Goal: Transaction & Acquisition: Purchase product/service

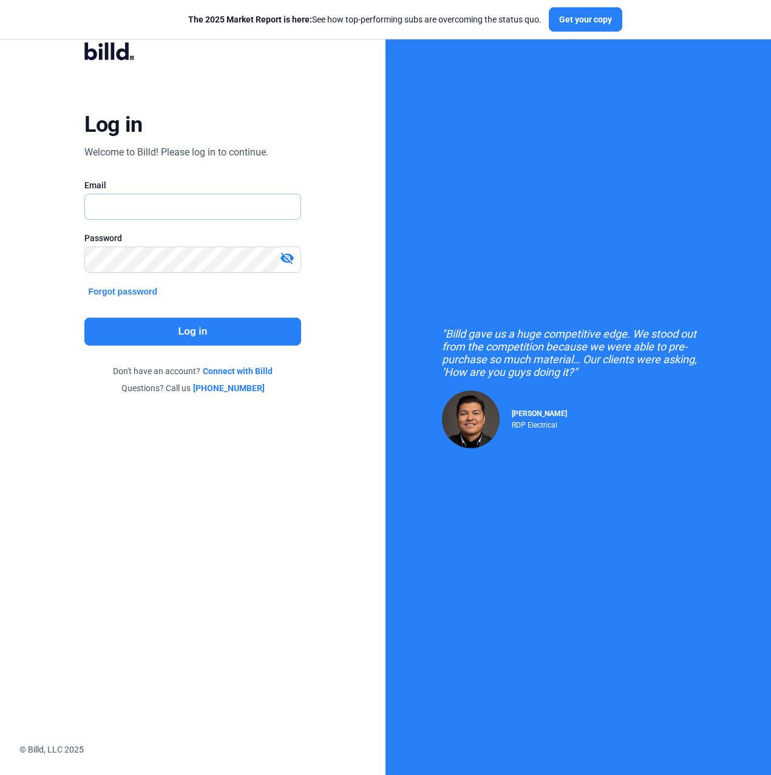
type input "[PERSON_NAME][EMAIL_ADDRESS][PERSON_NAME][DOMAIN_NAME]"
click at [189, 346] on div "Log in Welcome to Billd! Please log in to continue. Email [PERSON_NAME][EMAIL_A…" at bounding box center [193, 218] width 278 height 383
click at [197, 335] on button "Log in" at bounding box center [192, 332] width 216 height 28
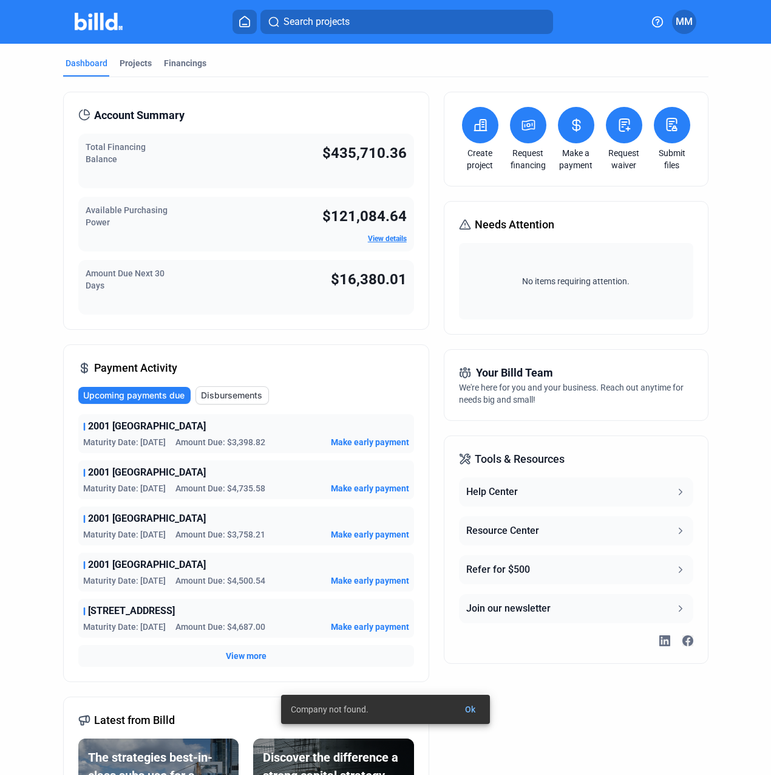
click at [521, 128] on icon at bounding box center [528, 125] width 15 height 15
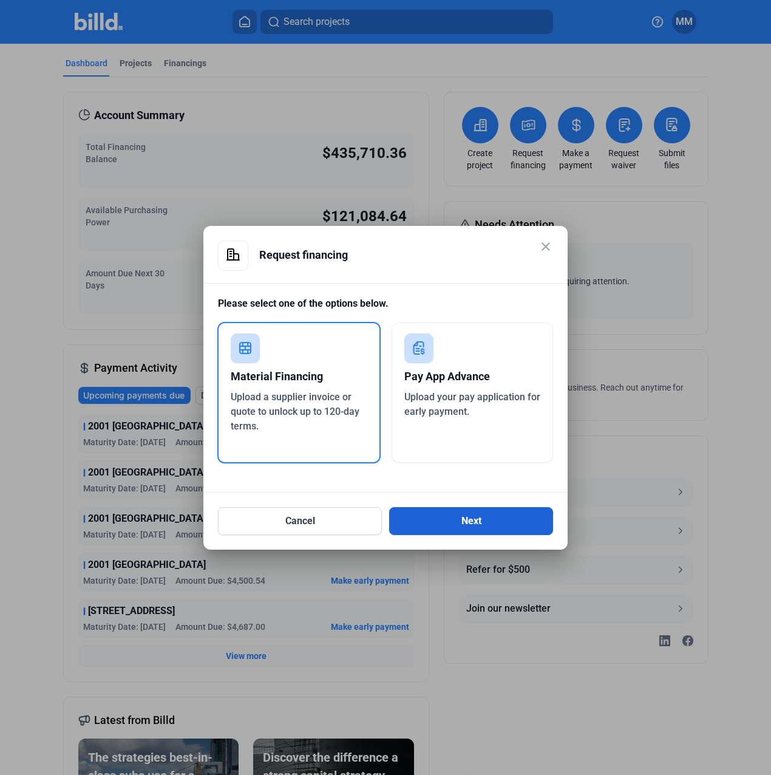
click at [428, 517] on button "Next" at bounding box center [471, 521] width 164 height 28
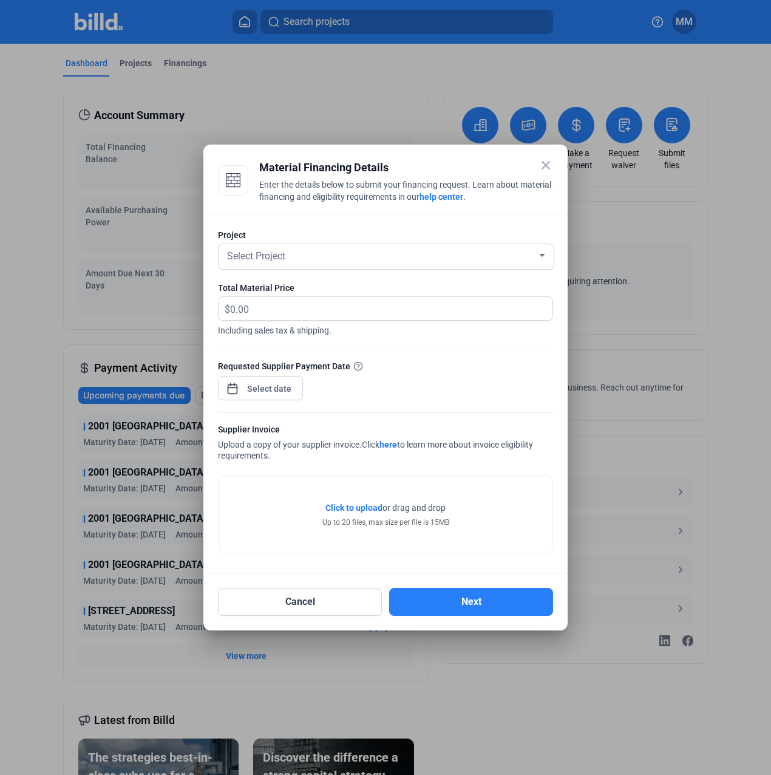
click at [368, 271] on div at bounding box center [385, 276] width 335 height 12
click at [374, 261] on div "Select Project" at bounding box center [381, 255] width 312 height 17
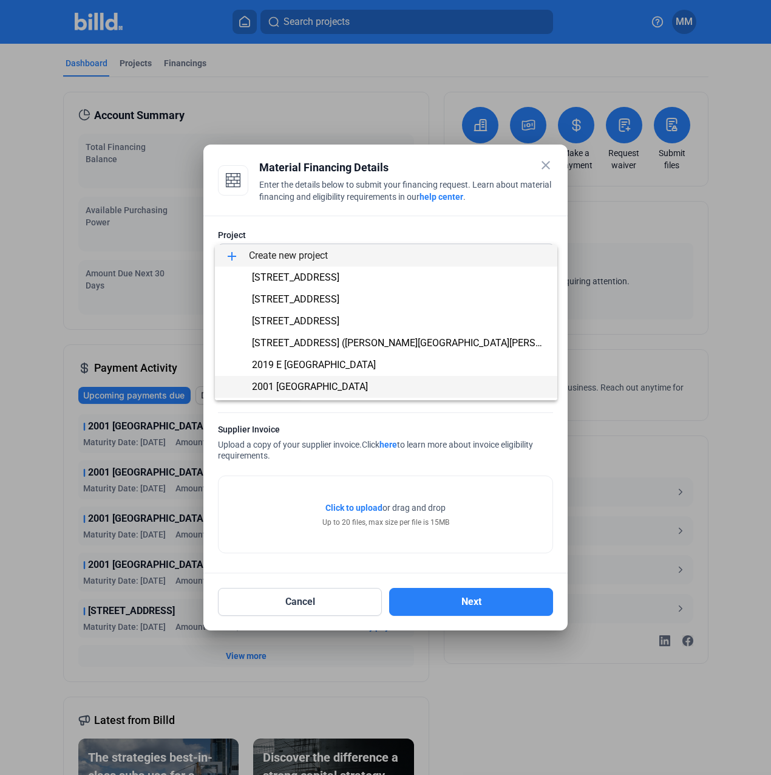
click at [302, 385] on span "2001 [GEOGRAPHIC_DATA]" at bounding box center [310, 387] width 116 height 12
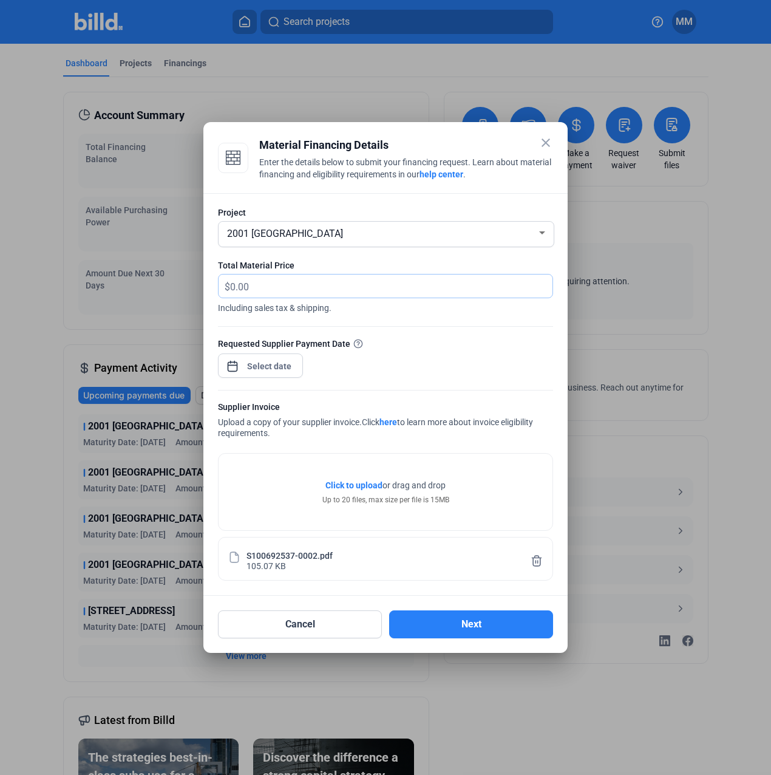
click at [405, 290] on input "text" at bounding box center [384, 287] width 309 height 24
type input "3,117.38"
click at [297, 359] on div at bounding box center [260, 364] width 85 height 27
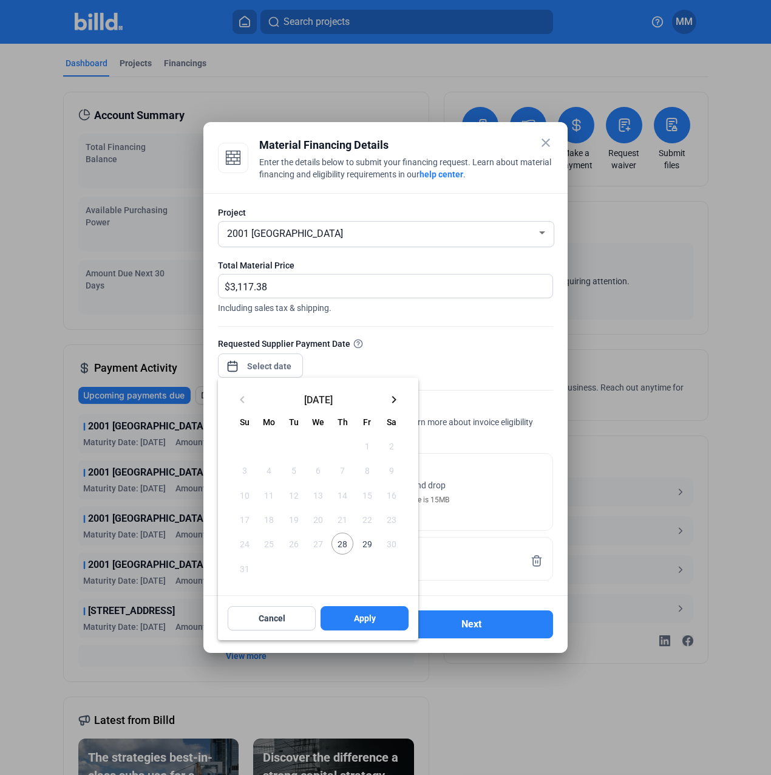
click at [338, 546] on span "28" at bounding box center [343, 544] width 22 height 22
click at [358, 629] on button "Apply" at bounding box center [365, 618] width 88 height 24
type input "[DATE]"
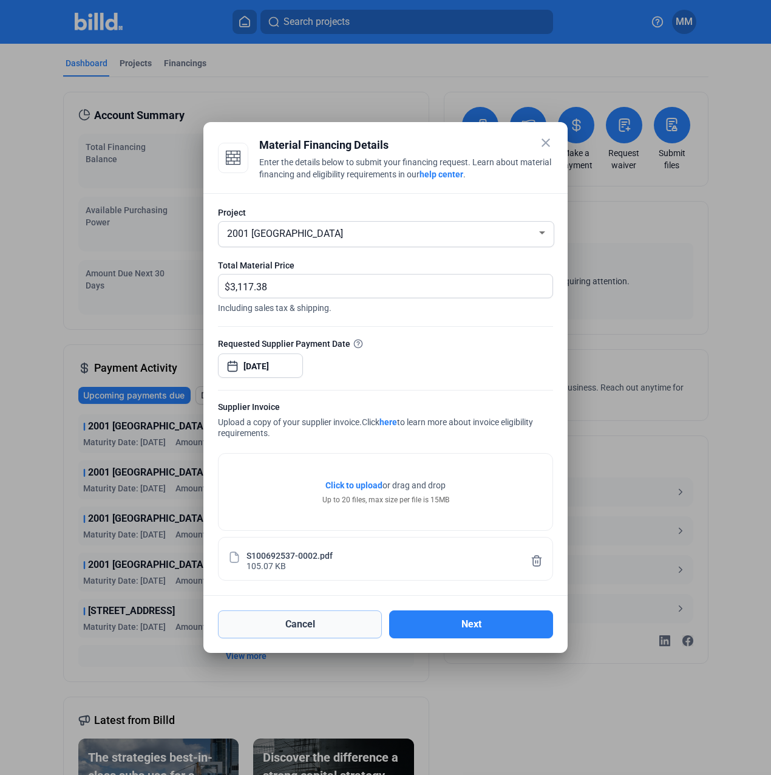
click at [380, 625] on button "Cancel" at bounding box center [300, 624] width 164 height 28
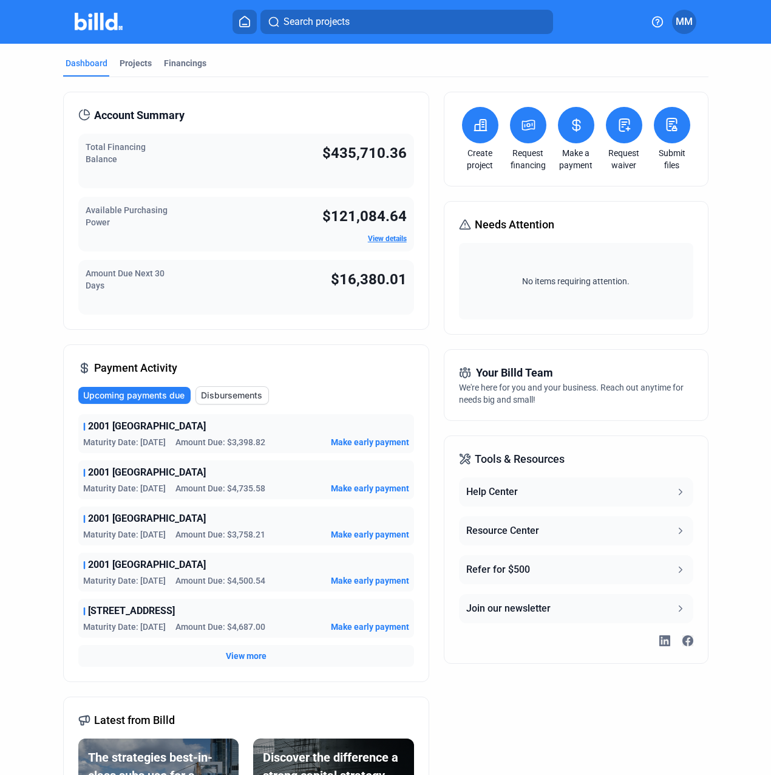
click at [531, 118] on icon at bounding box center [528, 125] width 15 height 15
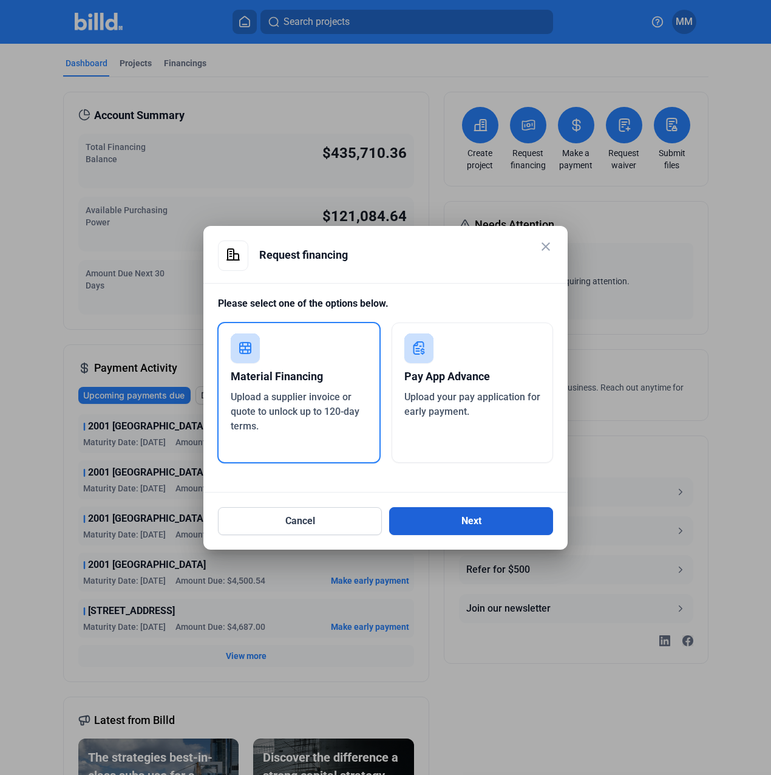
click at [435, 519] on button "Next" at bounding box center [471, 521] width 164 height 28
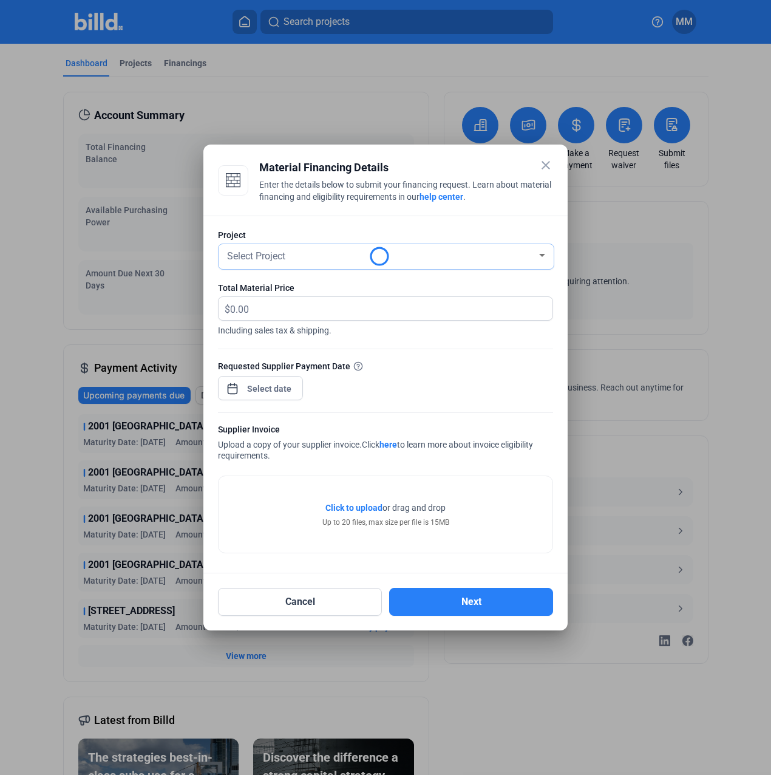
click at [281, 264] on div "Select Project" at bounding box center [386, 256] width 323 height 25
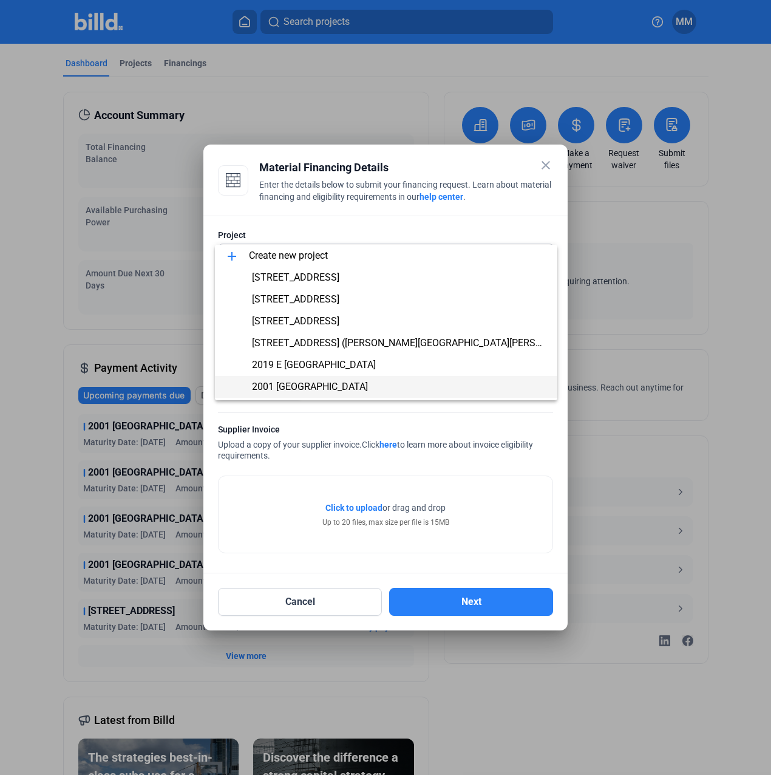
click at [289, 384] on span "2001 [GEOGRAPHIC_DATA]" at bounding box center [310, 387] width 116 height 12
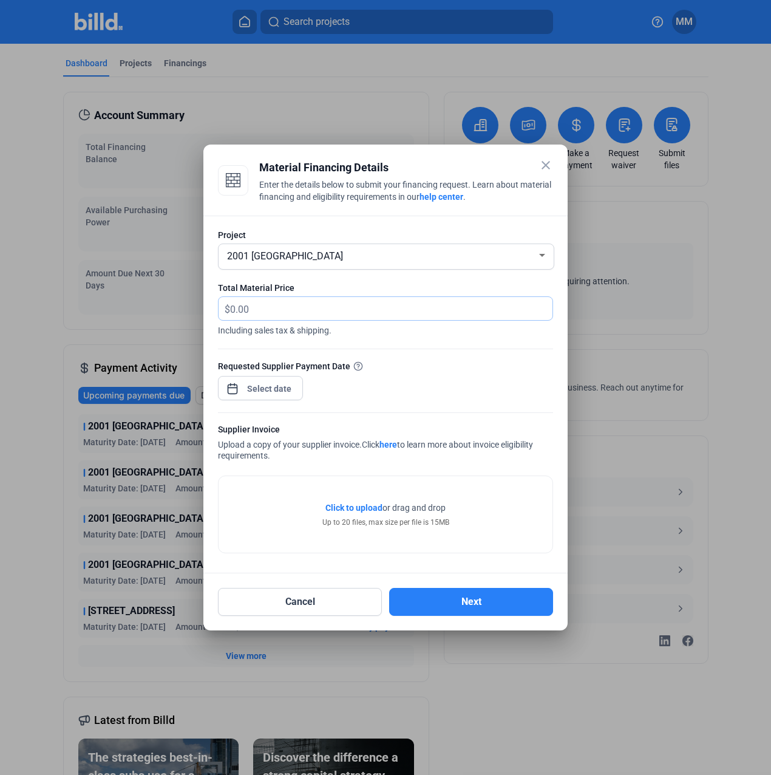
click at [315, 312] on input "text" at bounding box center [384, 309] width 309 height 24
type input "3,117.38"
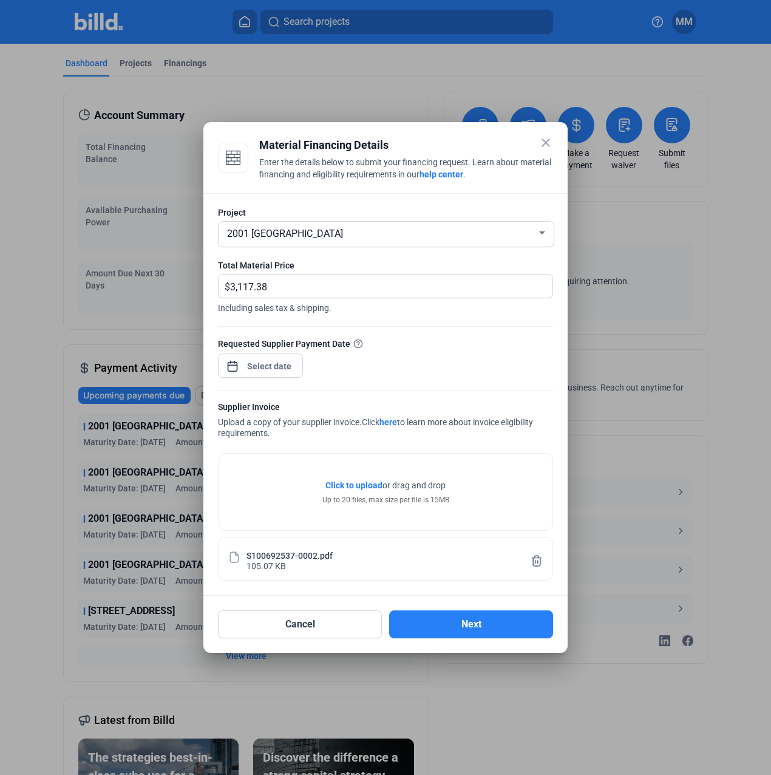
click at [264, 361] on div "close Material Financing Details Enter the details below to submit your financi…" at bounding box center [385, 387] width 771 height 775
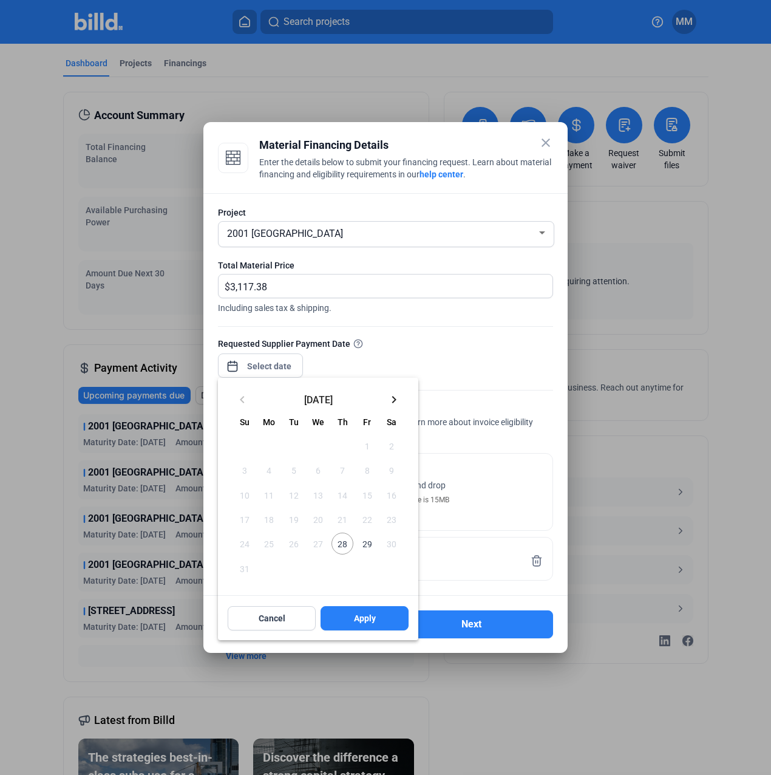
click at [344, 545] on span "28" at bounding box center [343, 544] width 22 height 22
click at [363, 624] on button "Apply" at bounding box center [365, 618] width 88 height 24
type input "[DATE]"
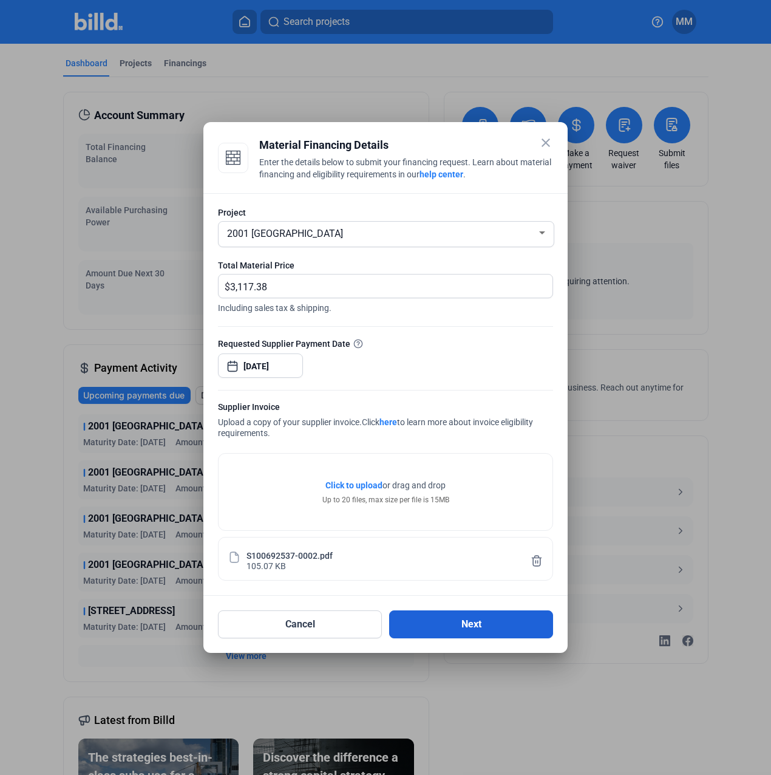
click at [457, 621] on button "Next" at bounding box center [471, 624] width 164 height 28
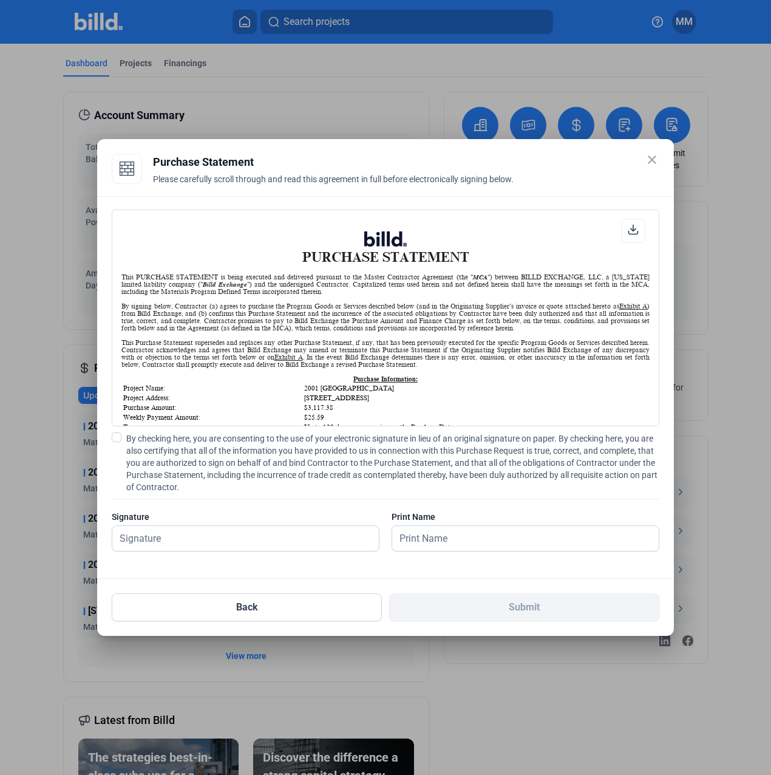
scroll to position [1, 0]
click at [276, 456] on span "By checking here, you are consenting to the use of your electronic signature in…" at bounding box center [392, 462] width 533 height 61
click at [0, 0] on input "By checking here, you are consenting to the use of your electronic signature in…" at bounding box center [0, 0] width 0 height 0
click at [282, 534] on input "text" at bounding box center [238, 538] width 253 height 25
type input "[PERSON_NAME][DATE]"
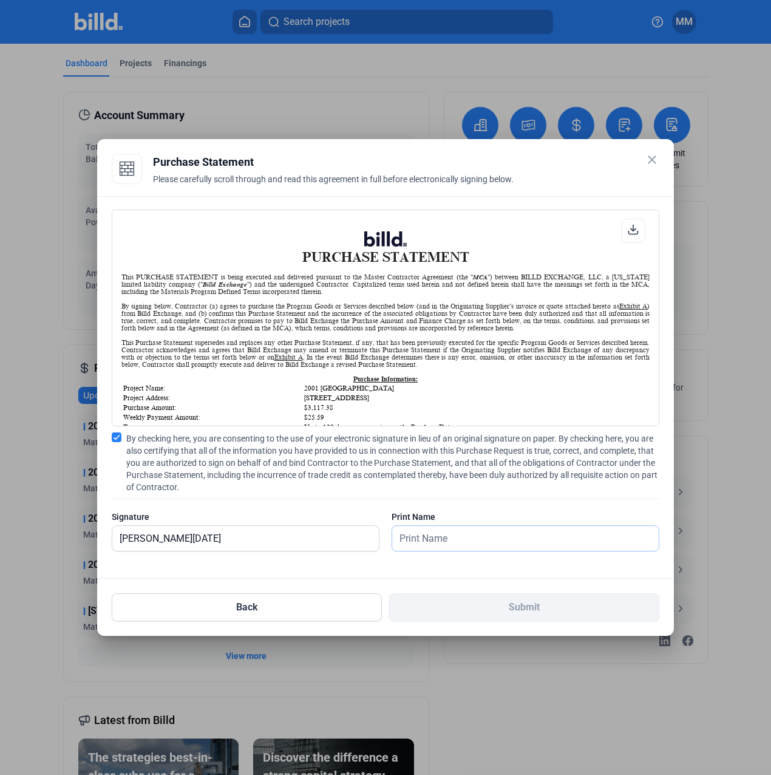
type input "[PERSON_NAME][DATE]"
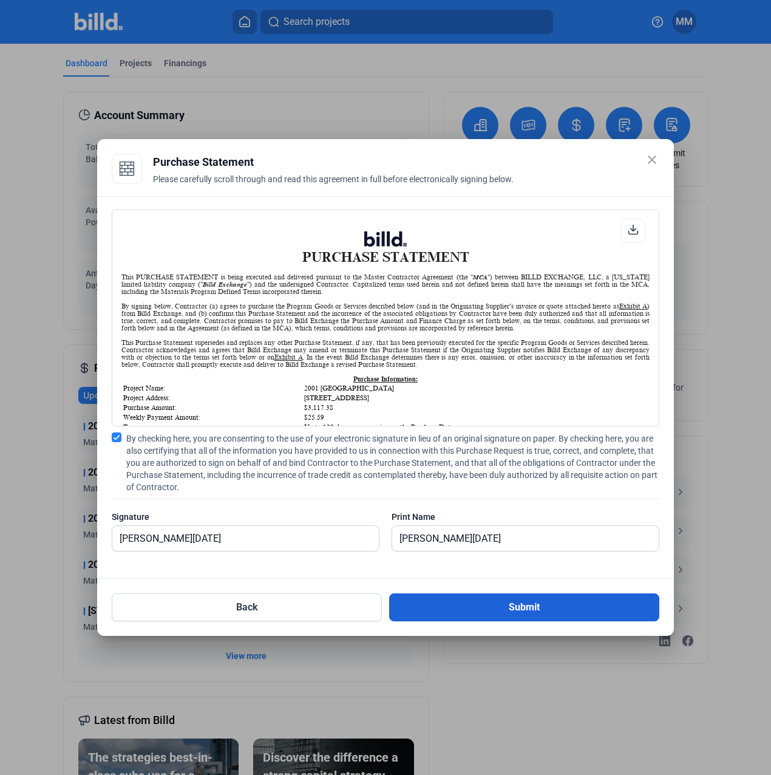
click at [438, 603] on button "Submit" at bounding box center [524, 607] width 270 height 28
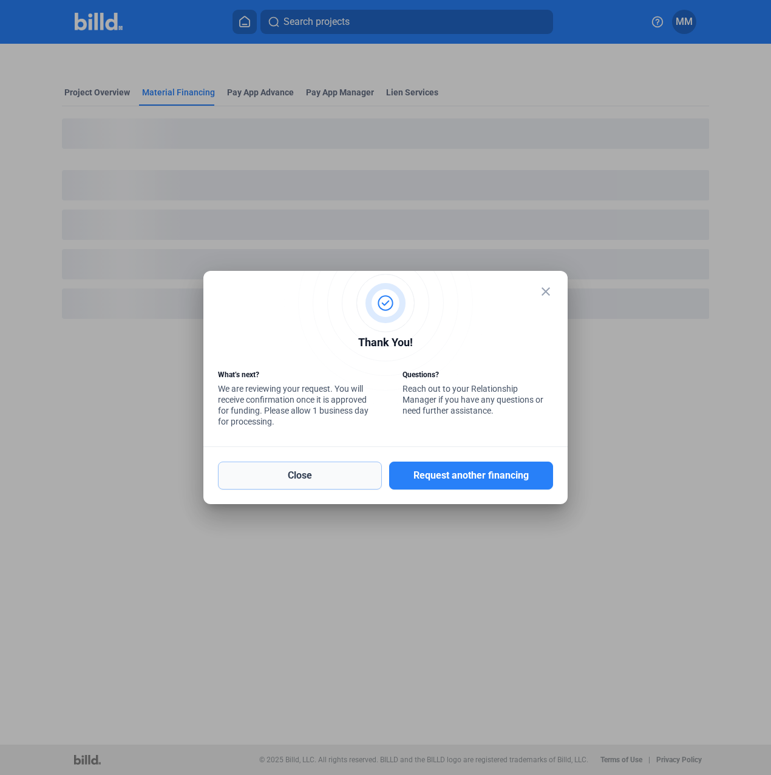
click at [353, 471] on button "Close" at bounding box center [300, 476] width 164 height 28
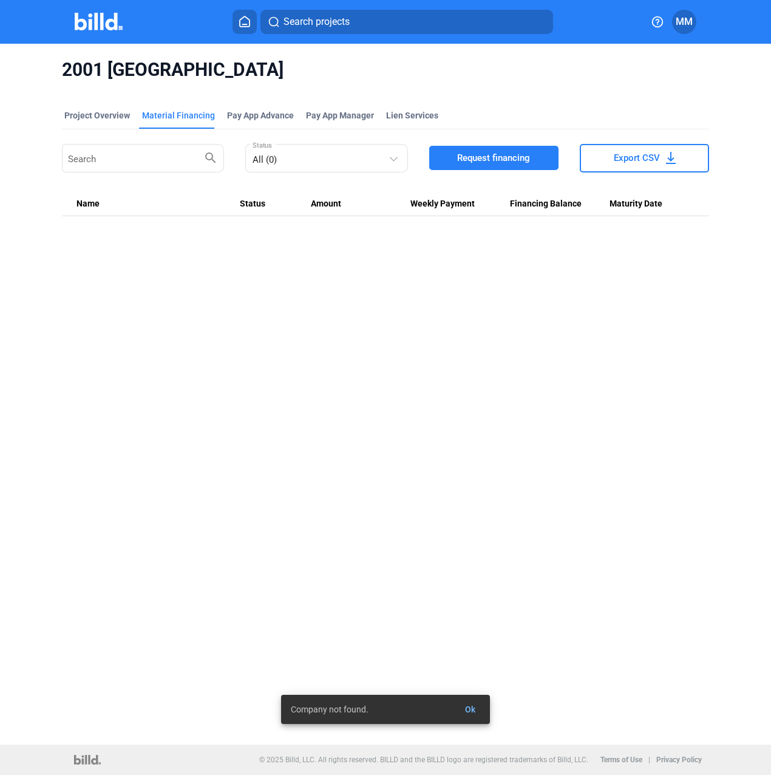
click at [247, 25] on icon at bounding box center [245, 22] width 12 height 12
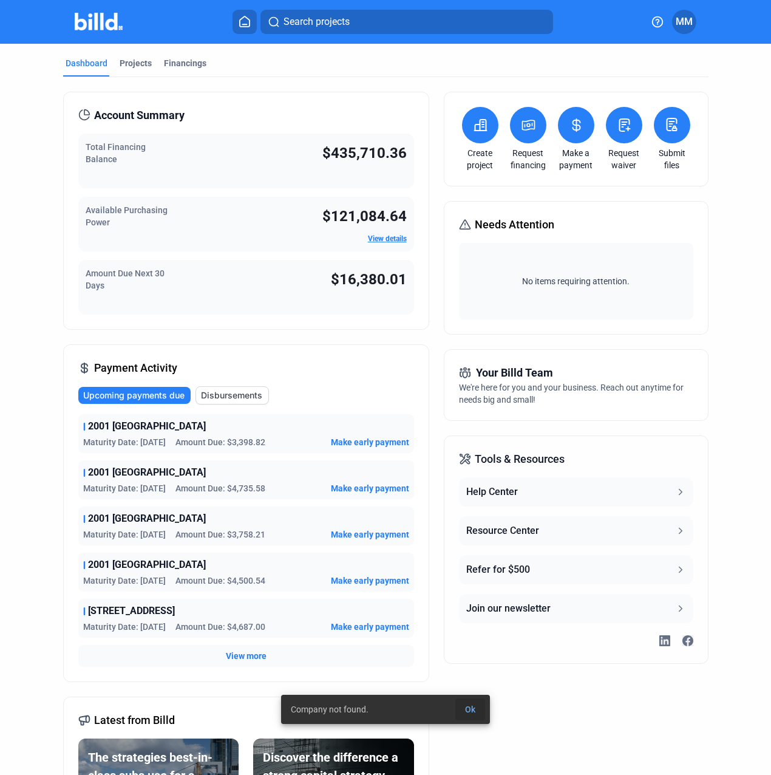
click at [473, 709] on span "Ok" at bounding box center [470, 709] width 10 height 10
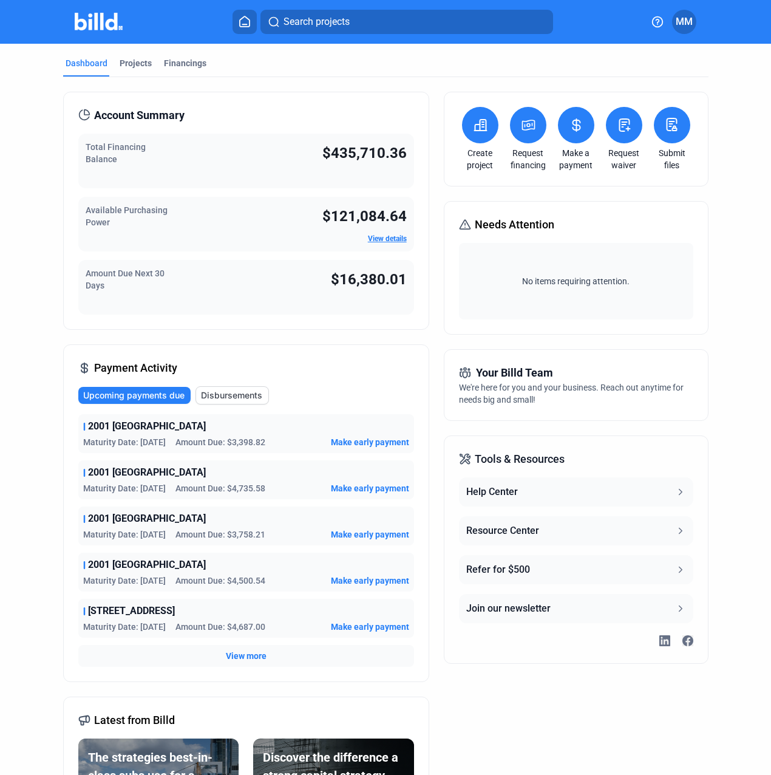
click at [525, 128] on icon at bounding box center [528, 125] width 12 height 10
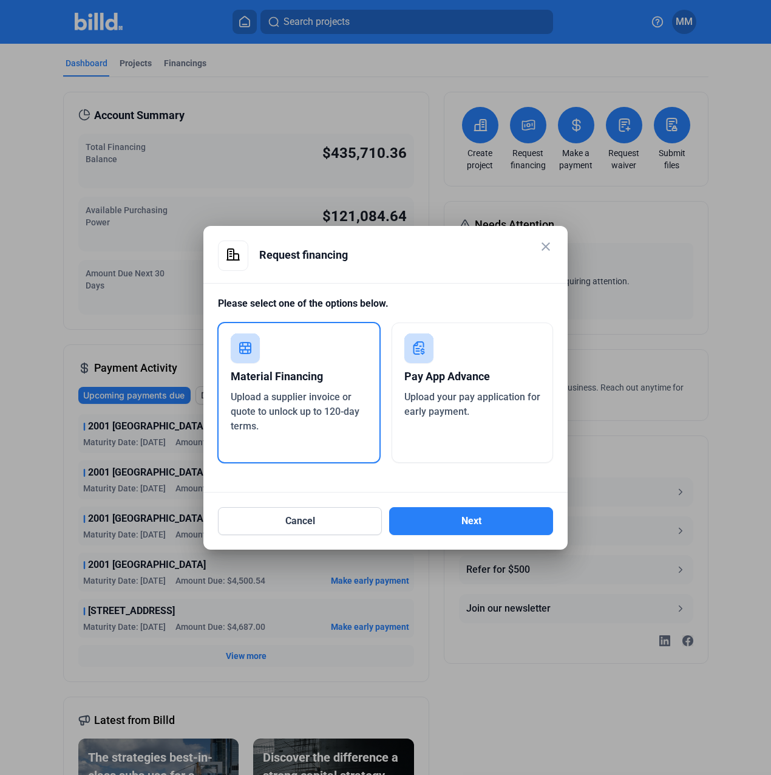
click at [372, 380] on div "Material Financing Upload a supplier invoice or quote to unlock up to 120-day t…" at bounding box center [298, 393] width 163 height 142
click at [445, 530] on button "Next" at bounding box center [471, 521] width 164 height 28
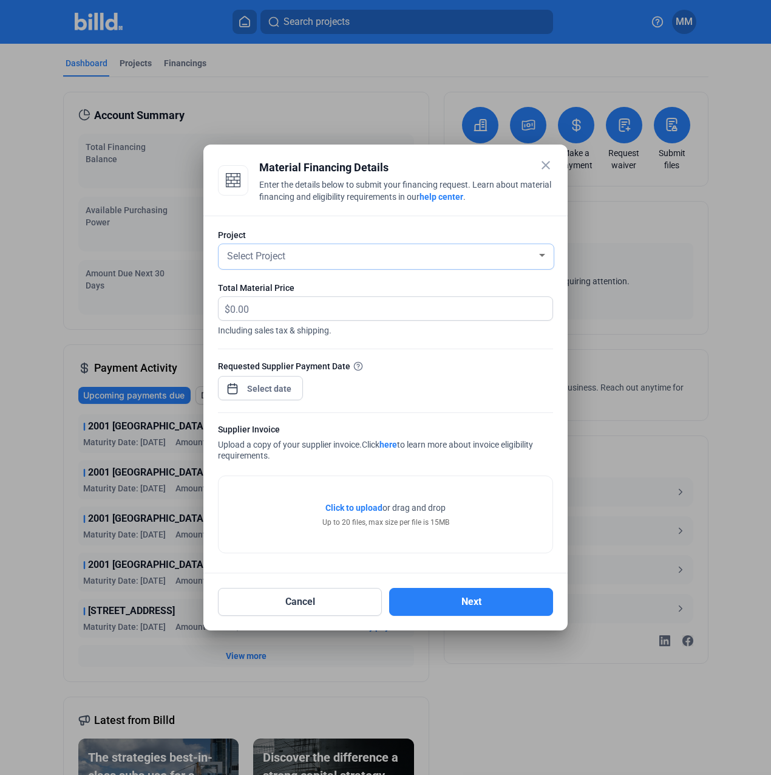
click at [361, 253] on div "Select Project" at bounding box center [381, 255] width 312 height 17
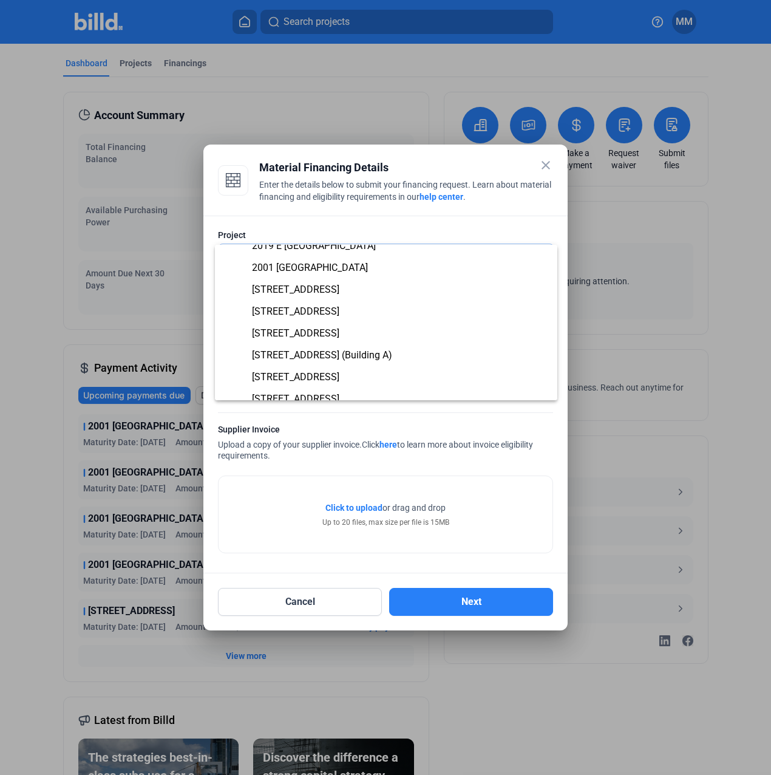
scroll to position [121, 0]
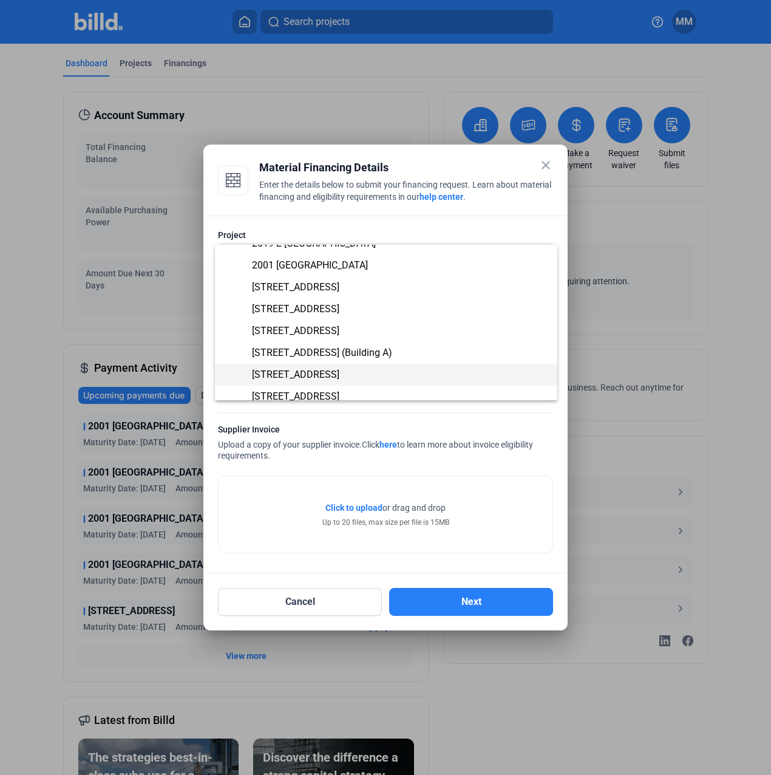
click at [313, 380] on span "[STREET_ADDRESS]" at bounding box center [386, 375] width 323 height 22
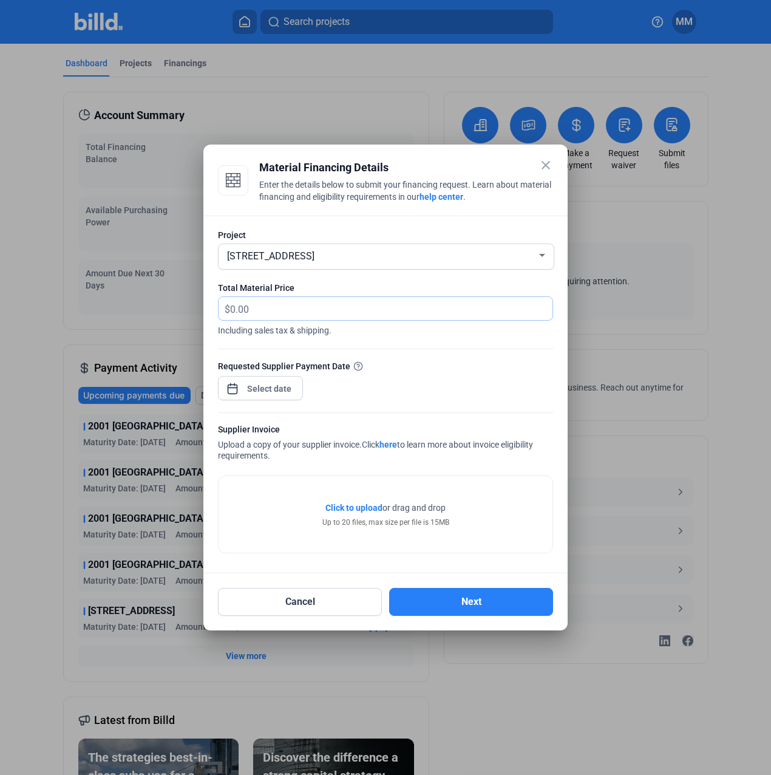
click at [305, 307] on input "text" at bounding box center [384, 309] width 309 height 24
type input "2,383.36"
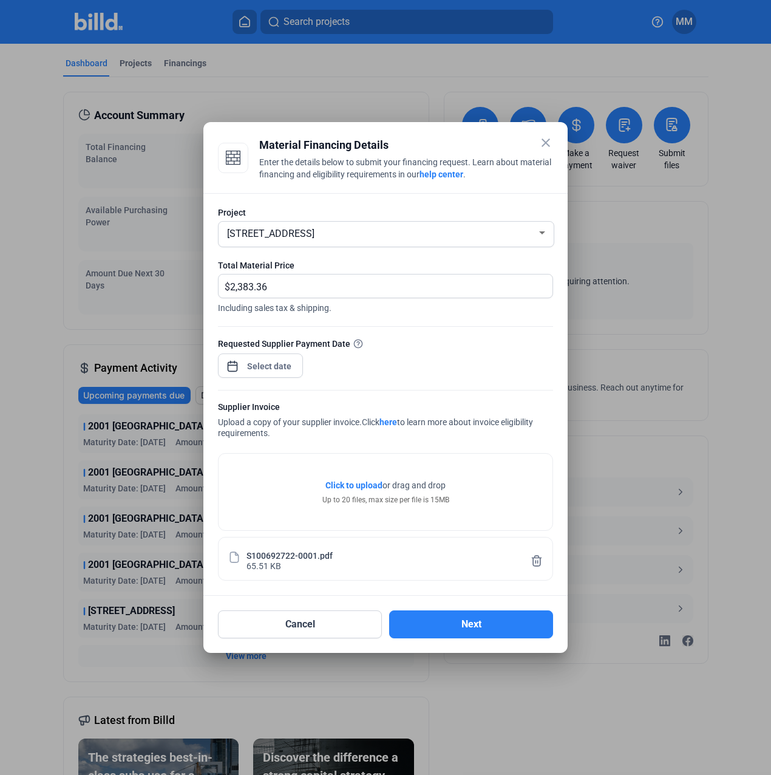
click at [253, 360] on div "close Material Financing Details Enter the details below to submit your financi…" at bounding box center [385, 387] width 771 height 775
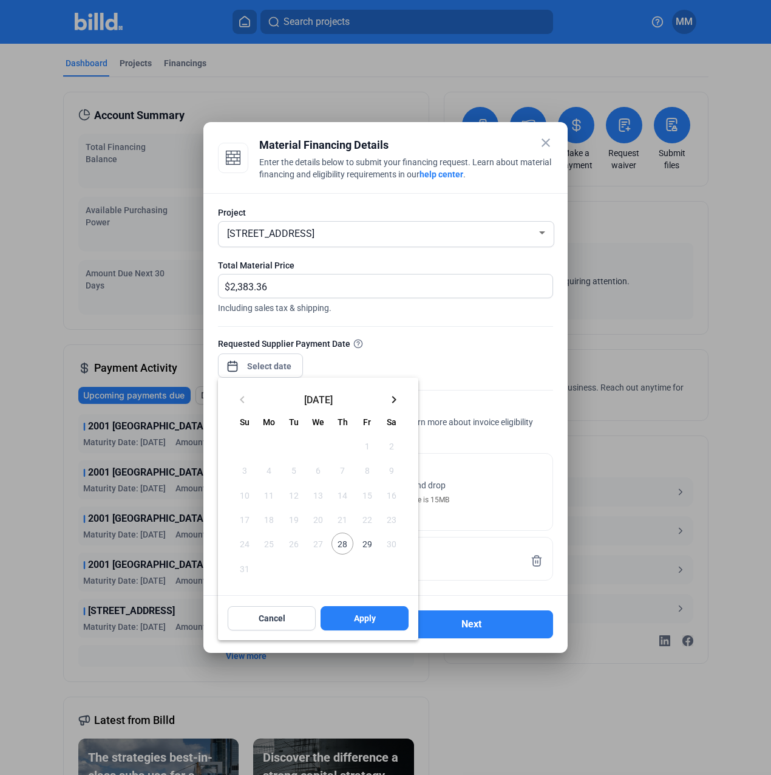
click at [343, 536] on span "28" at bounding box center [343, 544] width 22 height 22
click at [368, 619] on span "Apply" at bounding box center [365, 618] width 22 height 12
type input "[DATE]"
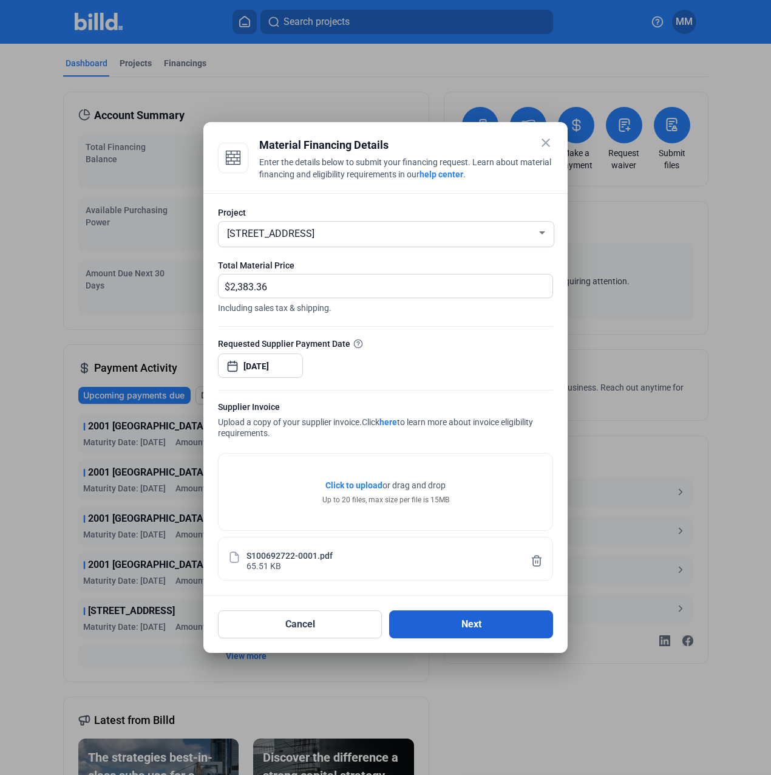
click at [478, 613] on button "Next" at bounding box center [471, 624] width 164 height 28
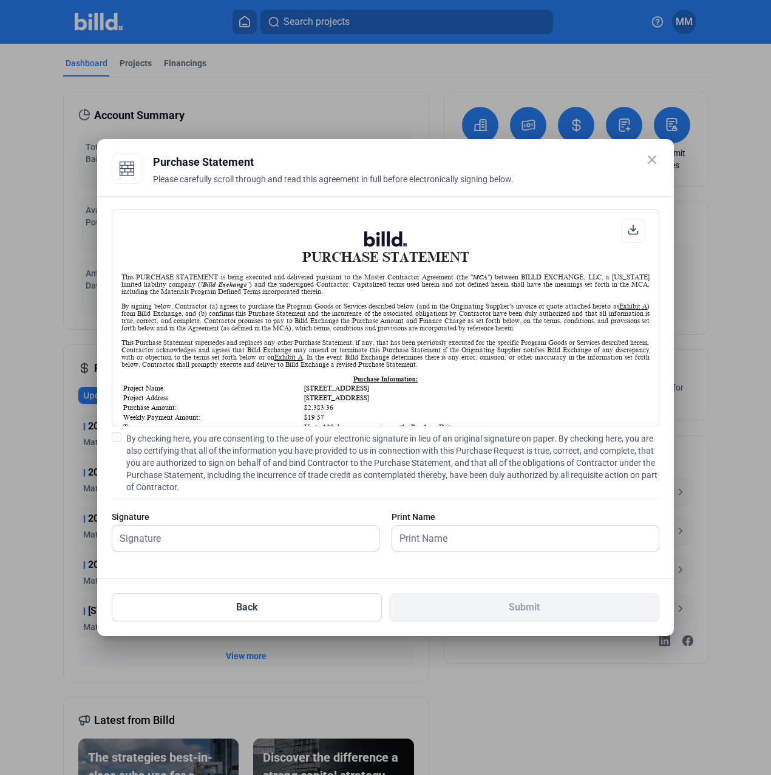
scroll to position [1, 0]
click at [209, 462] on span "By checking here, you are consenting to the use of your electronic signature in…" at bounding box center [392, 462] width 533 height 61
click at [0, 0] on input "By checking here, you are consenting to the use of your electronic signature in…" at bounding box center [0, 0] width 0 height 0
click at [205, 542] on input "text" at bounding box center [238, 538] width 253 height 25
type input "[PERSON_NAME][DATE]"
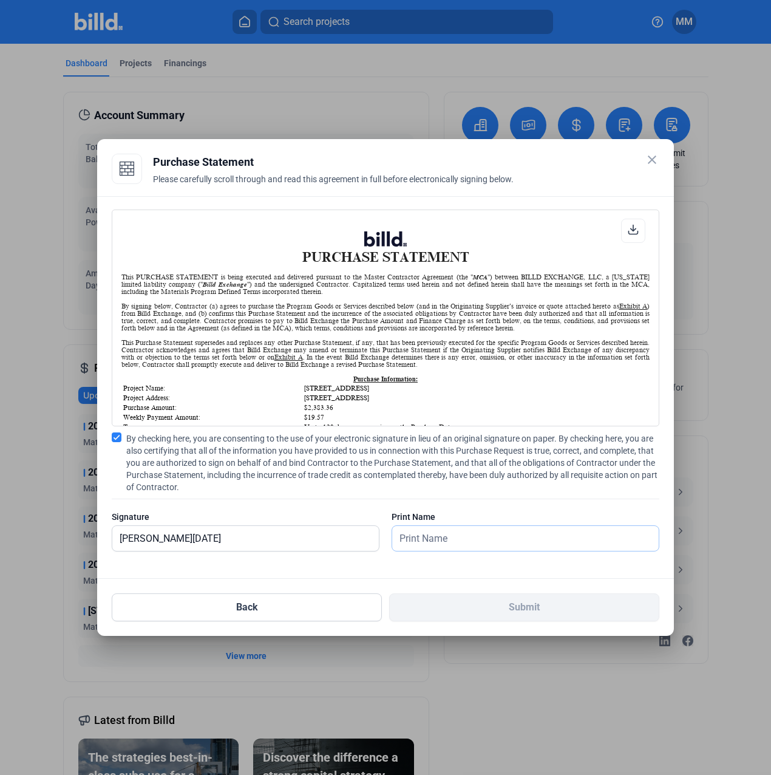
type input "[PERSON_NAME][DATE]"
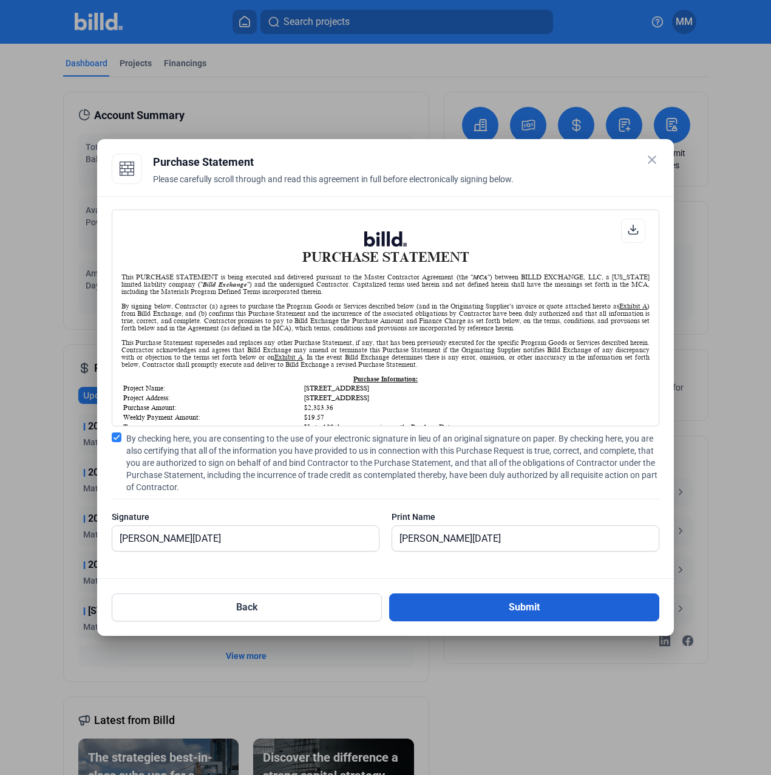
click at [502, 598] on button "Submit" at bounding box center [524, 607] width 270 height 28
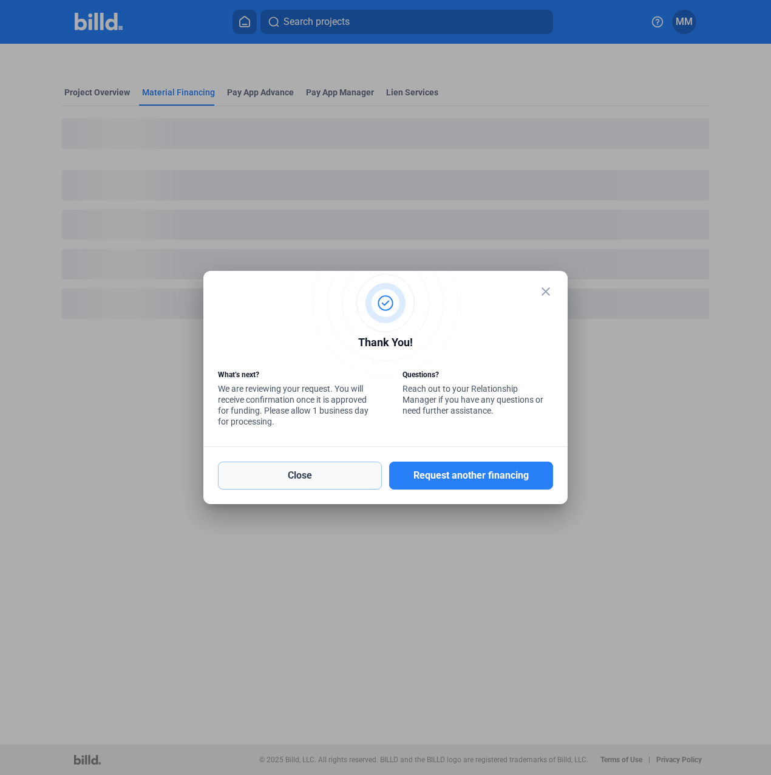
click at [362, 479] on button "Close" at bounding box center [300, 476] width 164 height 28
